Goal: Task Accomplishment & Management: Manage account settings

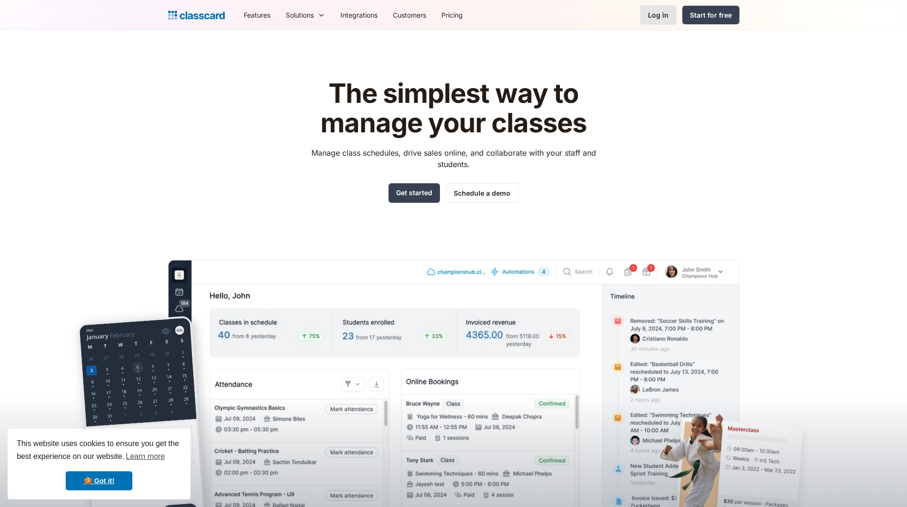
click at [649, 14] on link "Log in" at bounding box center [658, 15] width 37 height 20
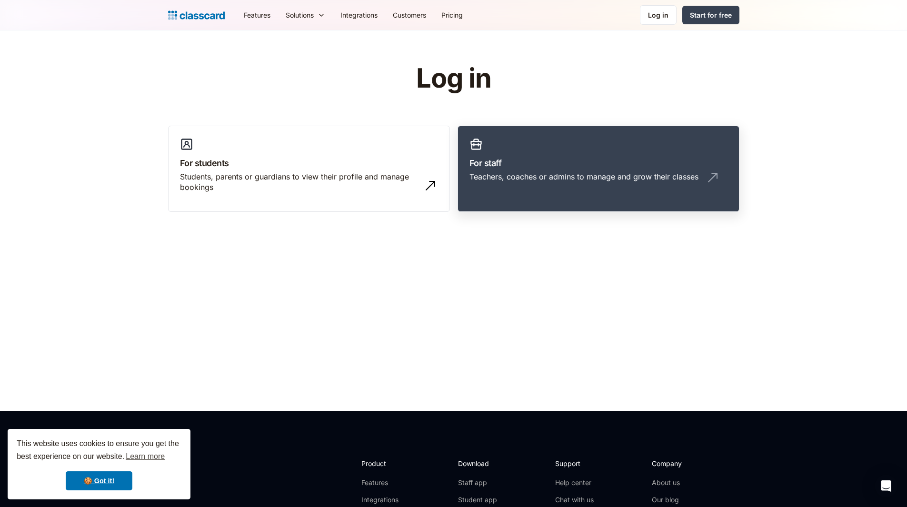
click at [540, 175] on div "Teachers, coaches or admins to manage and grow their classes" at bounding box center [584, 176] width 229 height 10
